Goal: Participate in discussion: Engage in conversation with other users on a specific topic

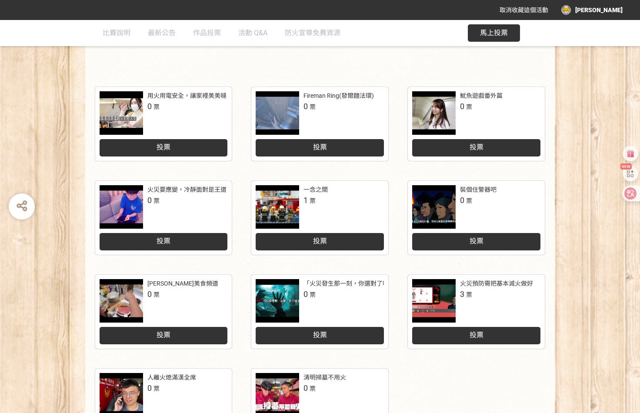
scroll to position [343, 0]
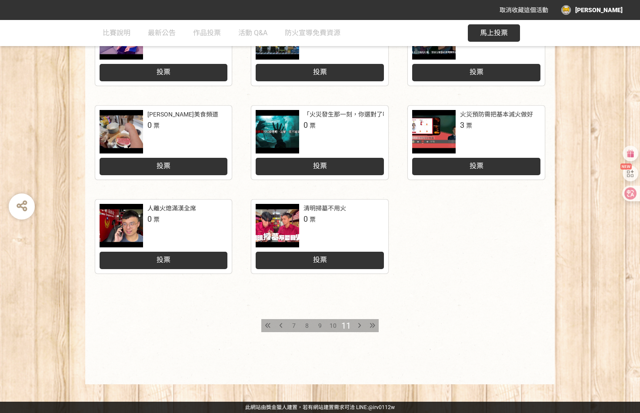
click at [464, 166] on div "投票" at bounding box center [476, 166] width 128 height 17
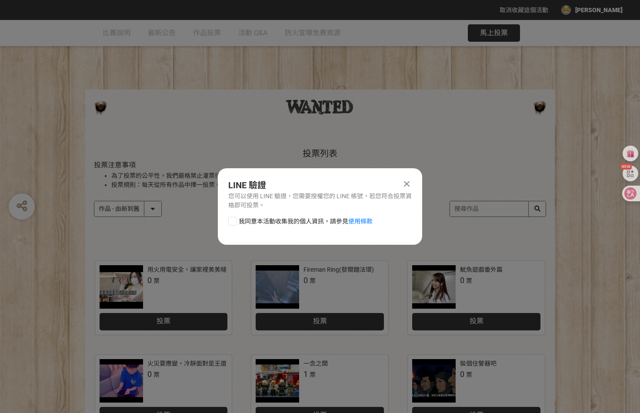
scroll to position [0, 0]
click at [232, 220] on div at bounding box center [232, 221] width 9 height 9
checkbox input "true"
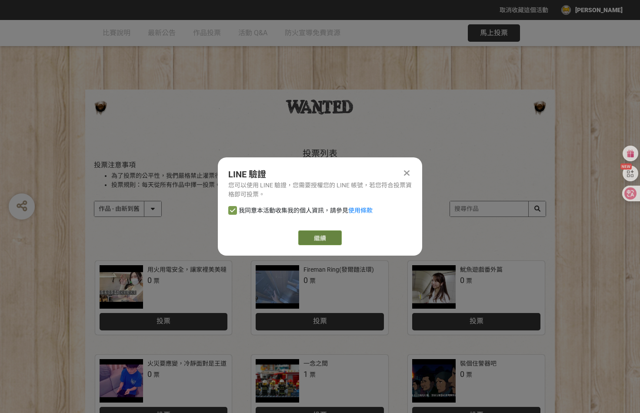
click at [304, 236] on link "繼續" at bounding box center [319, 237] width 43 height 15
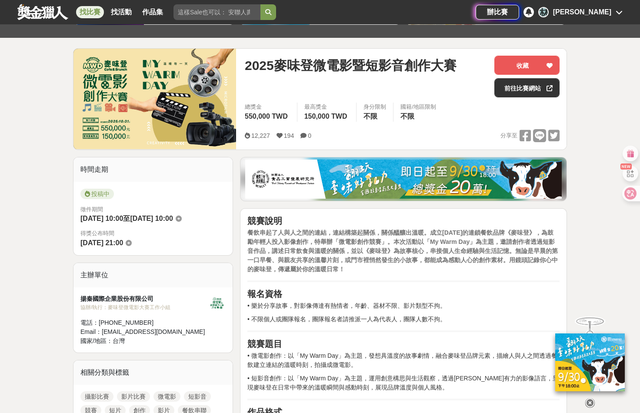
scroll to position [217, 0]
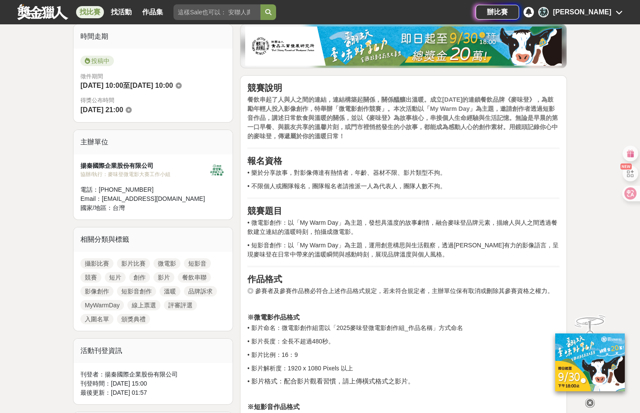
click at [283, 27] on img at bounding box center [403, 46] width 316 height 39
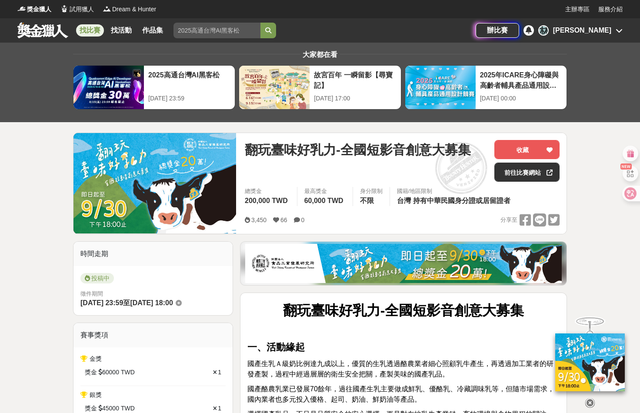
click at [242, 30] on input "search" at bounding box center [216, 31] width 87 height 16
click at [206, 29] on input "114" at bounding box center [216, 31] width 87 height 16
click at [260, 23] on button "submit" at bounding box center [268, 31] width 16 height 16
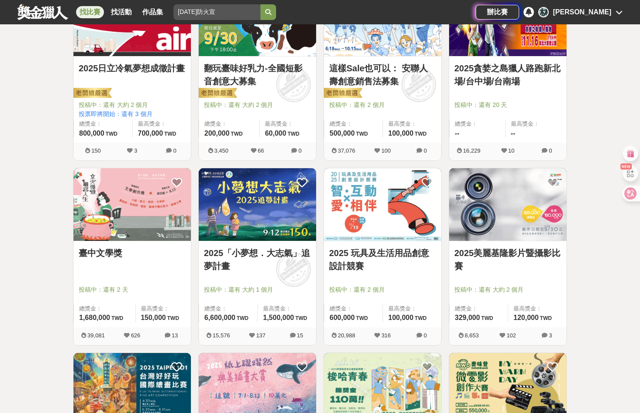
scroll to position [87, 0]
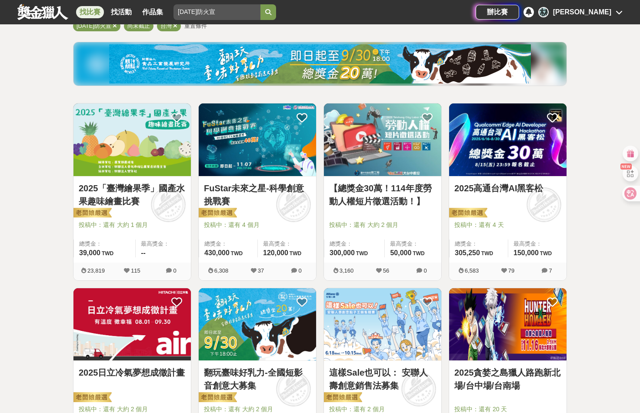
click at [532, 13] on icon at bounding box center [529, 11] width 6 height 7
click at [534, 15] on div at bounding box center [528, 12] width 10 height 10
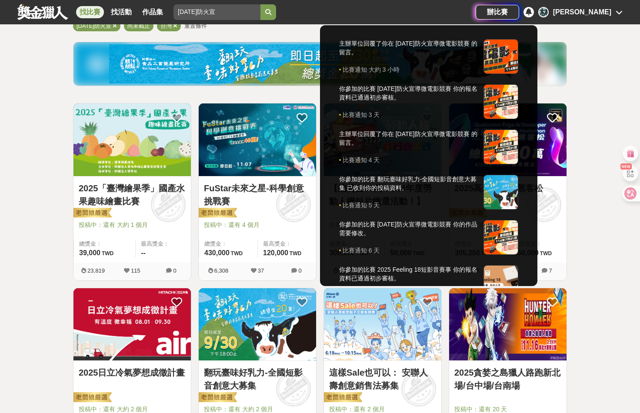
click at [221, 11] on div at bounding box center [320, 206] width 640 height 413
click at [221, 11] on input "114年防火宣" at bounding box center [216, 12] width 87 height 16
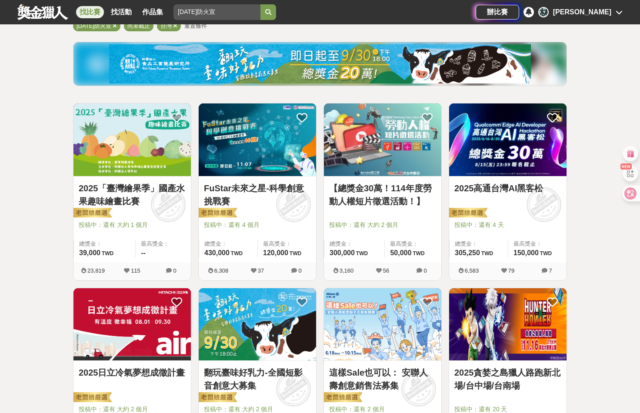
click at [221, 11] on input "114年防火宣" at bounding box center [216, 12] width 87 height 16
type input "114年防火宣導微電影"
click at [260, 4] on button "submit" at bounding box center [268, 12] width 16 height 16
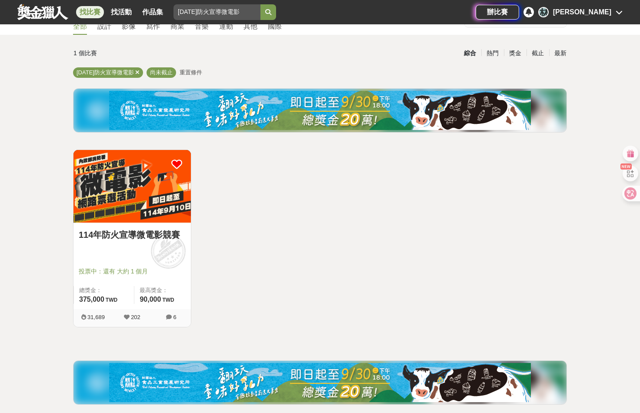
click at [149, 230] on link "114年防火宣導微電影競賽" at bounding box center [132, 234] width 107 height 13
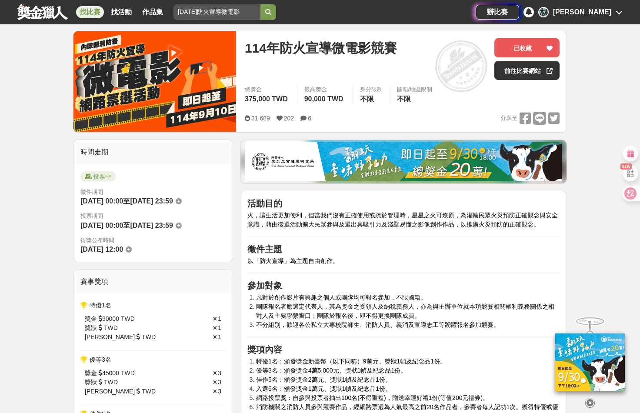
scroll to position [43, 0]
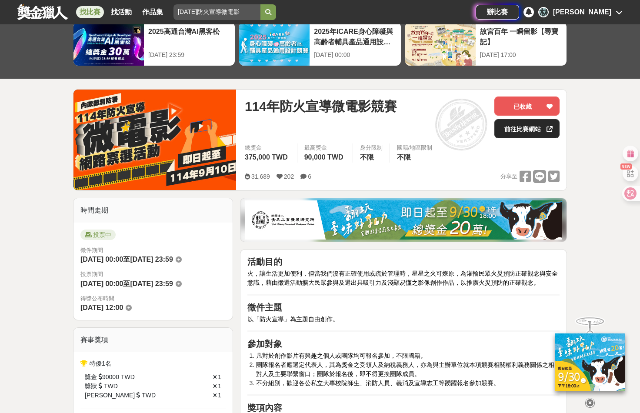
click at [516, 128] on link "前往比賽網站" at bounding box center [526, 128] width 65 height 19
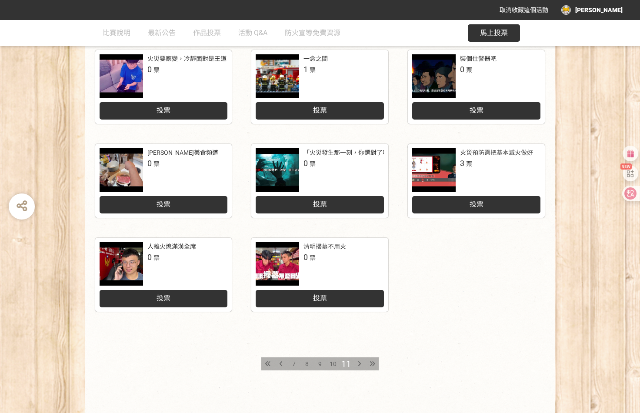
scroll to position [343, 0]
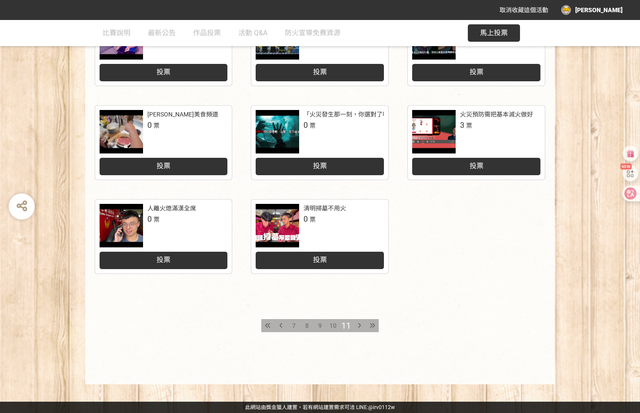
click at [491, 163] on div "投票" at bounding box center [476, 166] width 128 height 17
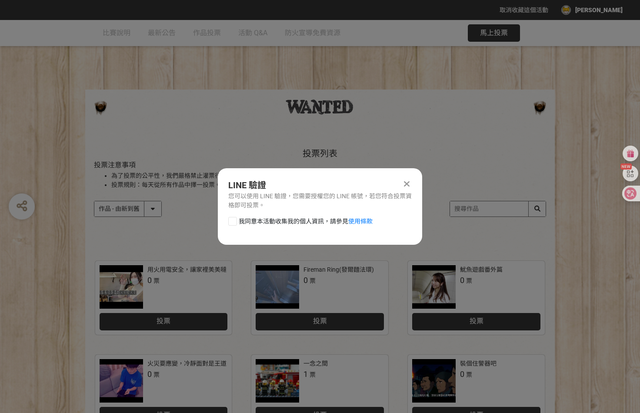
scroll to position [0, 0]
click at [233, 222] on div at bounding box center [232, 221] width 9 height 9
checkbox input "true"
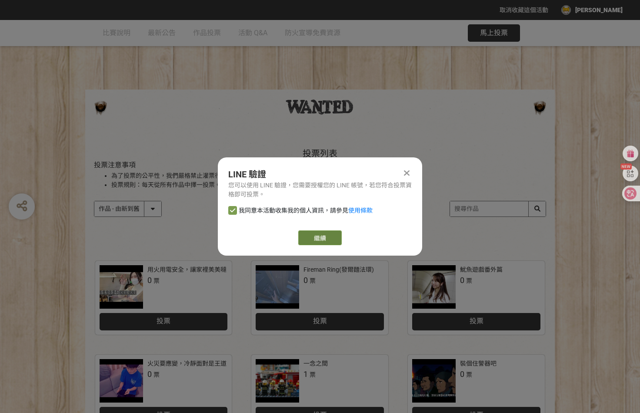
click at [316, 238] on link "繼續" at bounding box center [319, 237] width 43 height 15
click at [314, 234] on link "繼續" at bounding box center [319, 237] width 43 height 15
click at [406, 173] on icon at bounding box center [407, 173] width 6 height 9
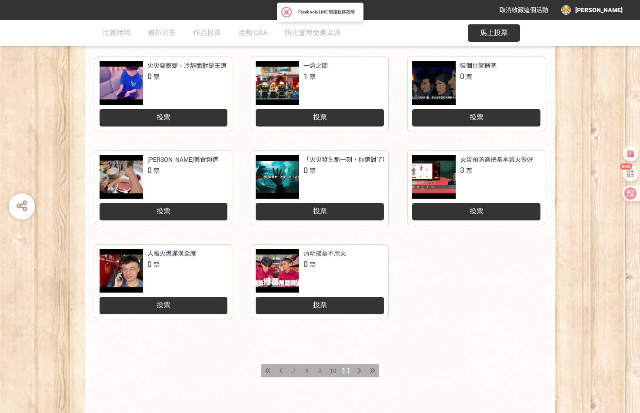
scroll to position [343, 0]
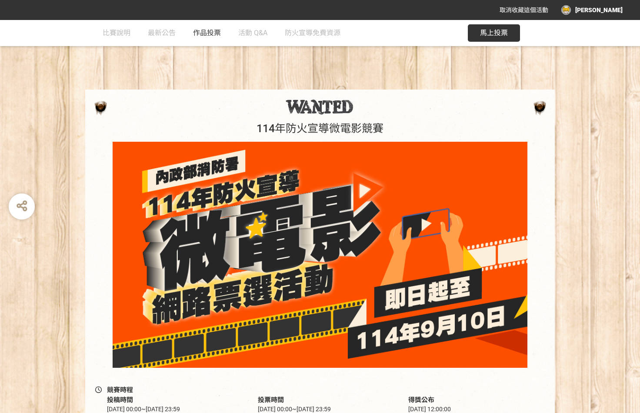
click at [208, 38] on link "作品投票" at bounding box center [207, 33] width 28 height 26
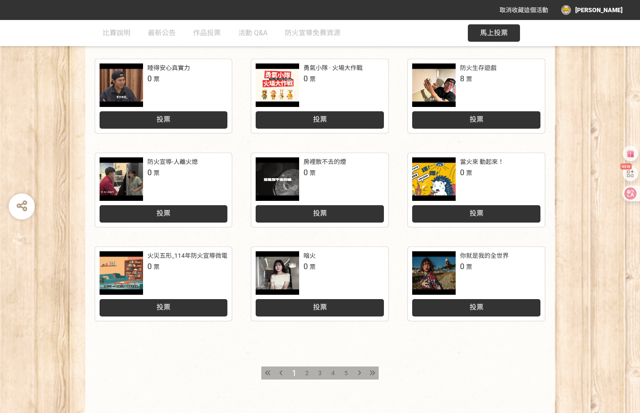
scroll to position [343, 0]
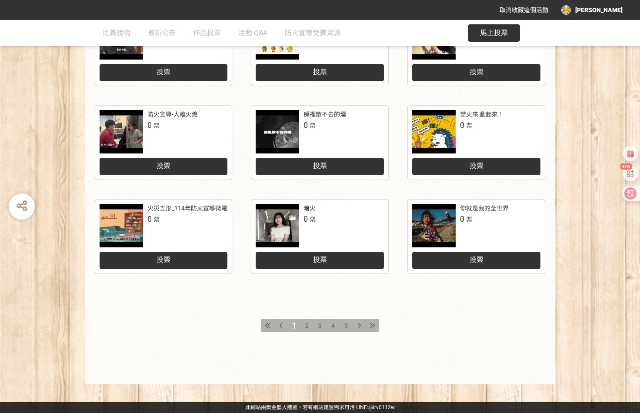
click at [306, 325] on span "2" at bounding box center [306, 325] width 3 height 7
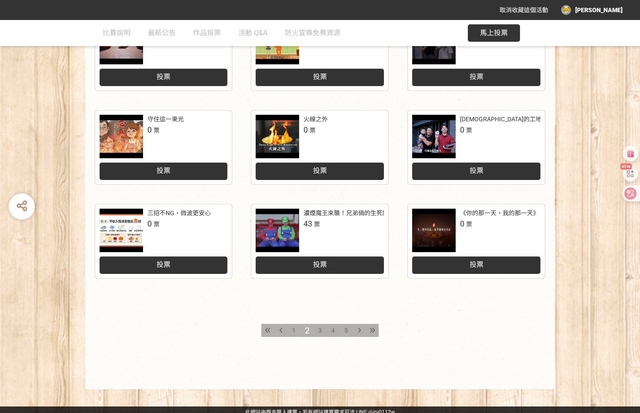
scroll to position [343, 0]
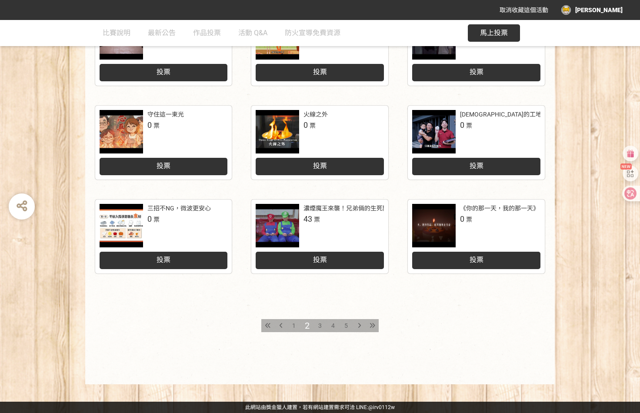
click at [320, 324] on span "3" at bounding box center [319, 325] width 3 height 7
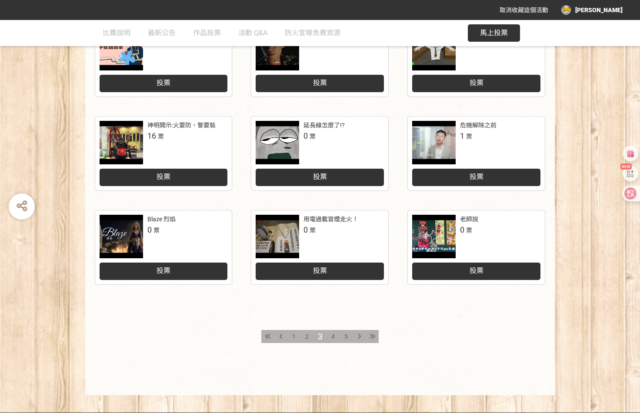
scroll to position [343, 0]
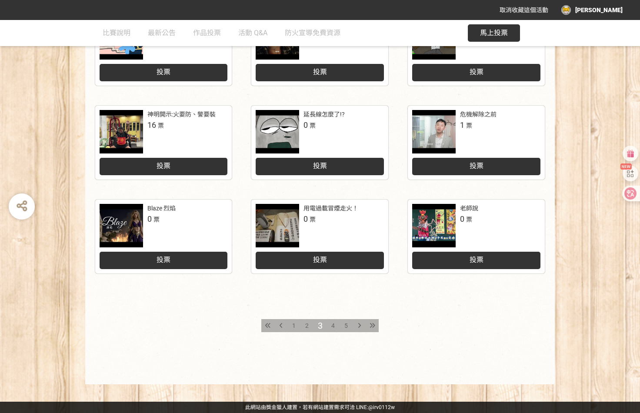
click at [334, 323] on span "4" at bounding box center [332, 325] width 3 height 7
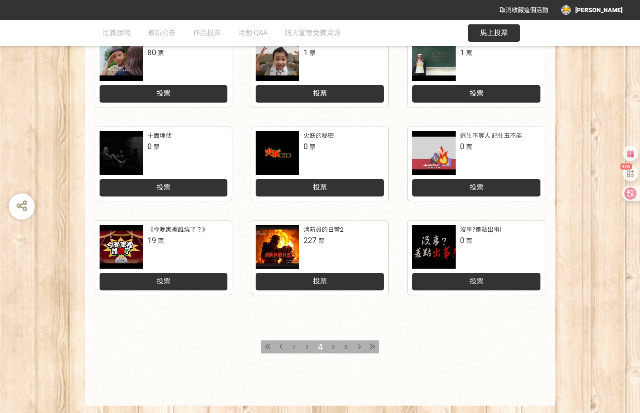
scroll to position [343, 0]
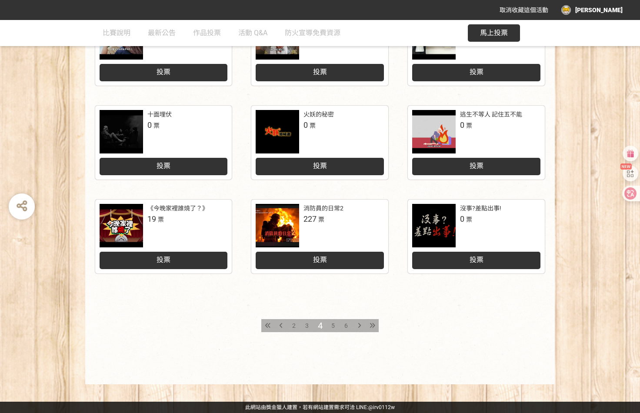
click at [333, 323] on span "5" at bounding box center [332, 325] width 3 height 7
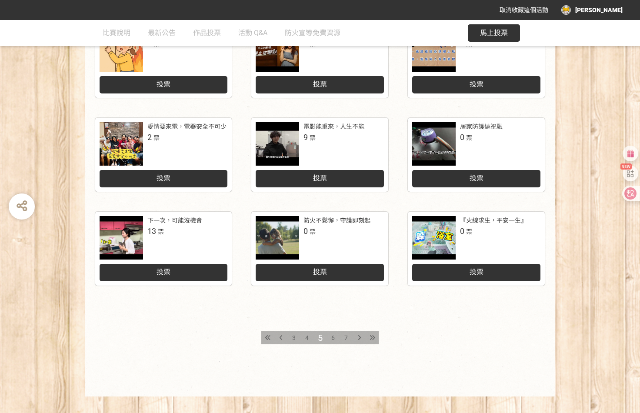
scroll to position [343, 0]
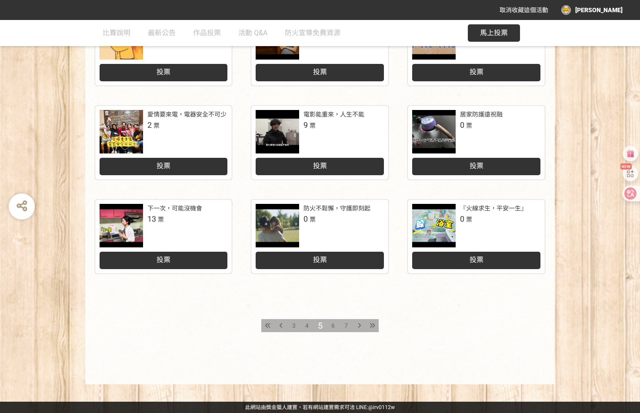
click at [333, 324] on span "6" at bounding box center [332, 325] width 3 height 7
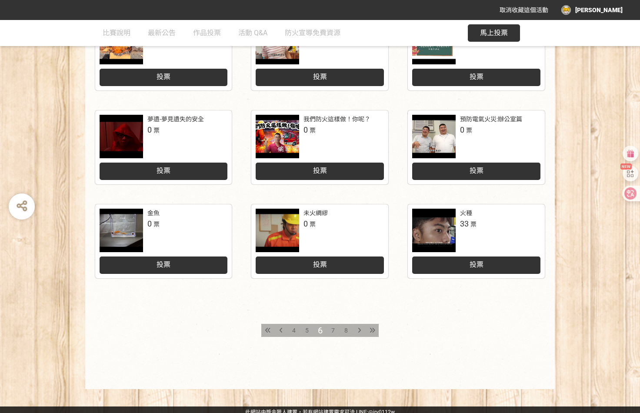
scroll to position [343, 0]
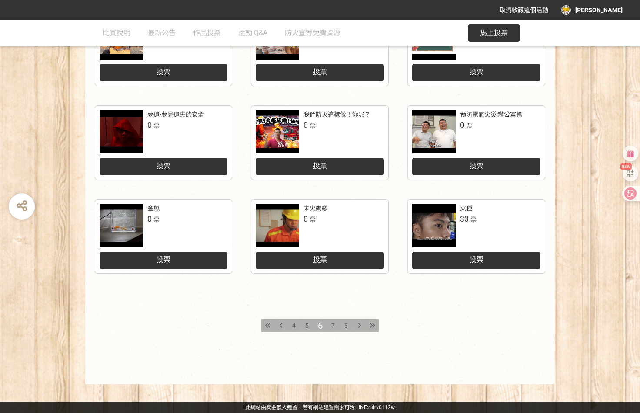
click at [333, 325] on span "7" at bounding box center [332, 325] width 3 height 7
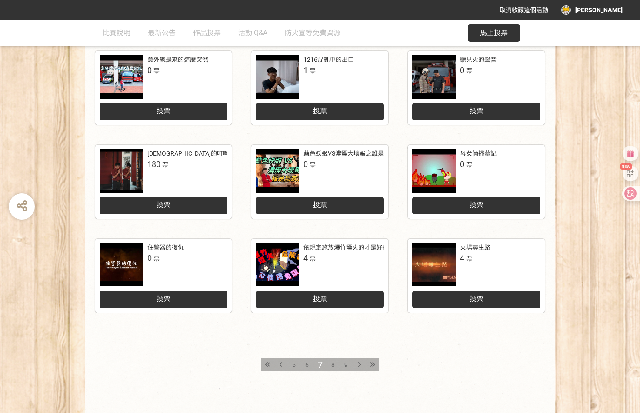
scroll to position [304, 0]
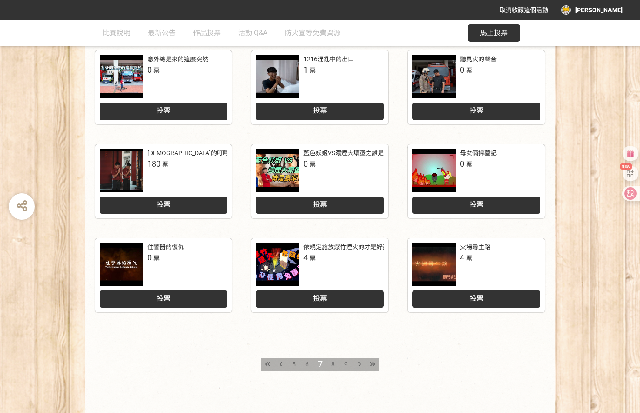
click at [333, 362] on span "8" at bounding box center [332, 364] width 3 height 7
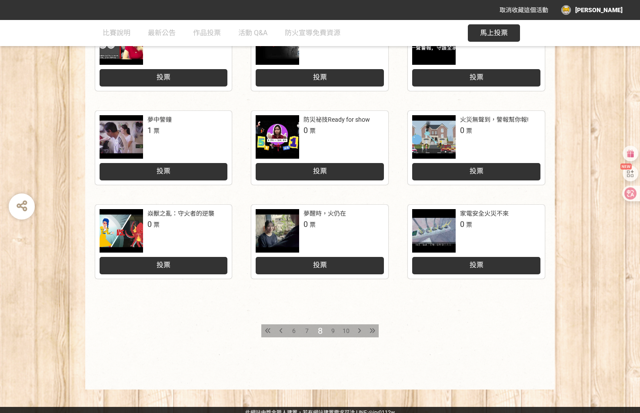
scroll to position [343, 0]
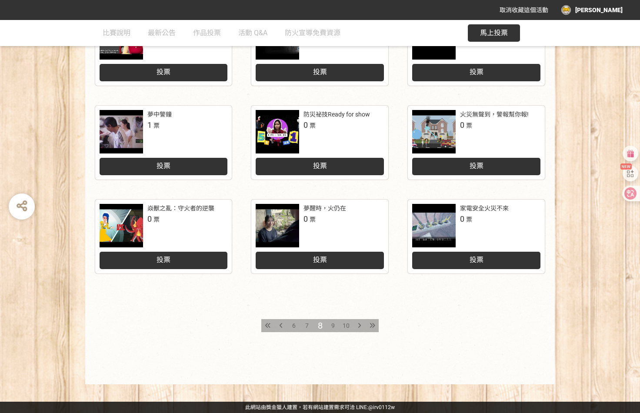
click at [332, 323] on span "9" at bounding box center [332, 325] width 3 height 7
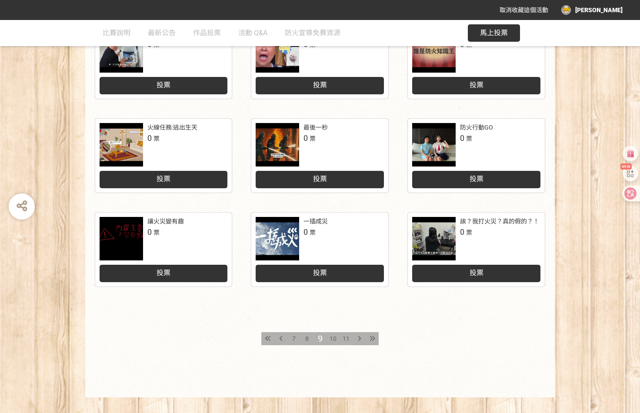
scroll to position [343, 0]
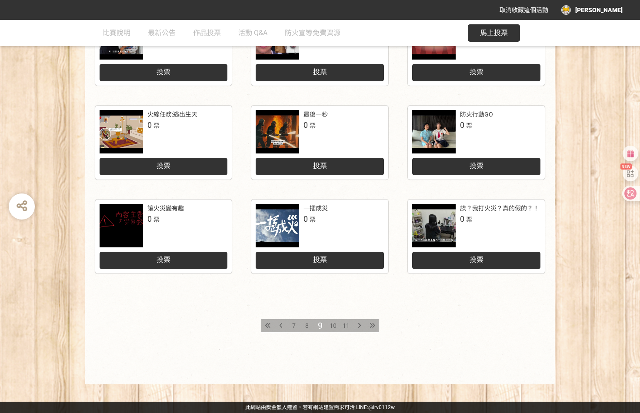
click at [335, 321] on div "10" at bounding box center [332, 325] width 13 height 13
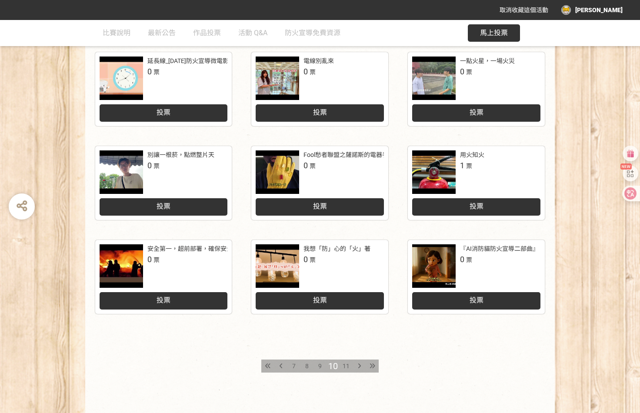
scroll to position [343, 0]
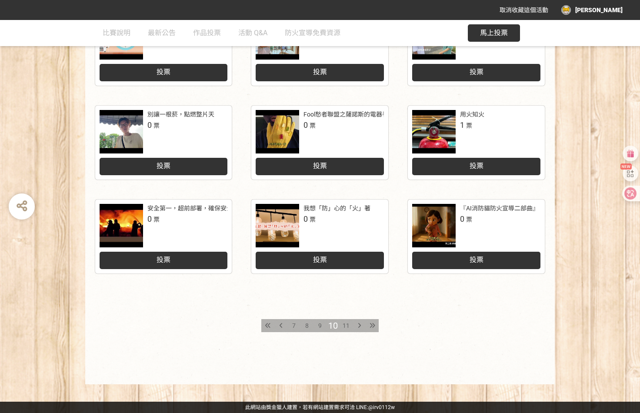
click at [348, 322] on span "11" at bounding box center [346, 325] width 7 height 7
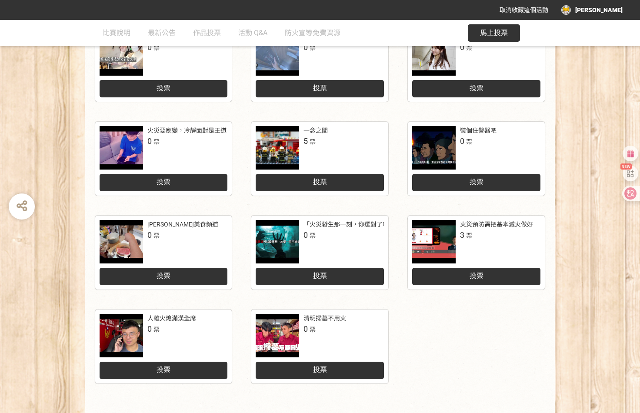
scroll to position [261, 0]
